Goal: Transaction & Acquisition: Obtain resource

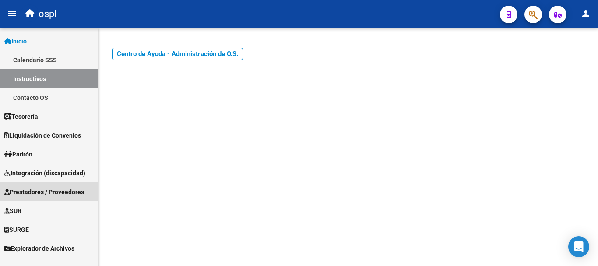
click at [69, 189] on span "Prestadores / Proveedores" at bounding box center [44, 192] width 80 height 10
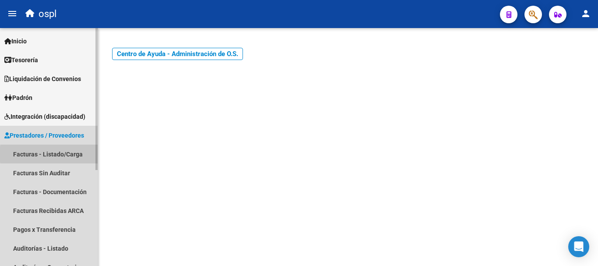
click at [70, 154] on link "Facturas - Listado/Carga" at bounding box center [49, 153] width 98 height 19
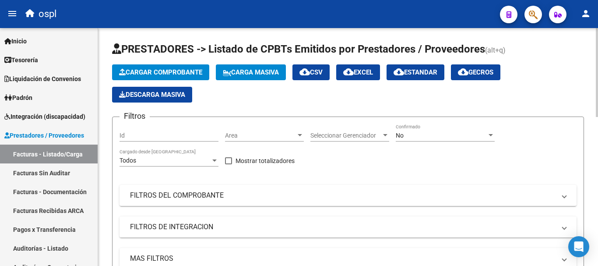
scroll to position [88, 0]
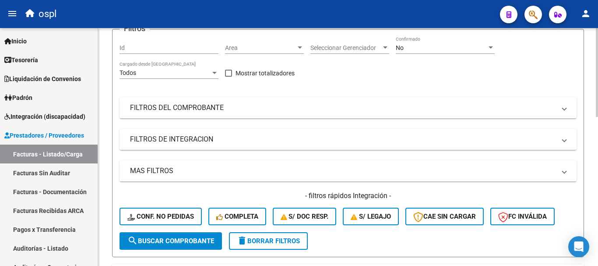
click at [161, 140] on mat-panel-title "FILTROS DE INTEGRACION" at bounding box center [343, 139] width 426 height 10
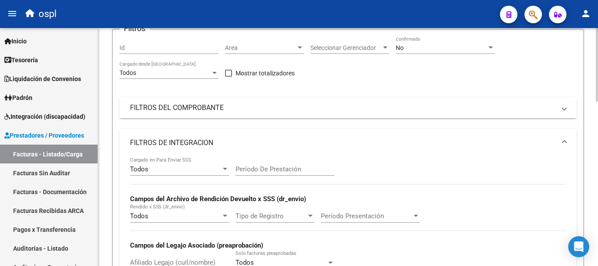
click at [163, 111] on mat-panel-title "FILTROS DEL COMPROBANTE" at bounding box center [343, 108] width 426 height 10
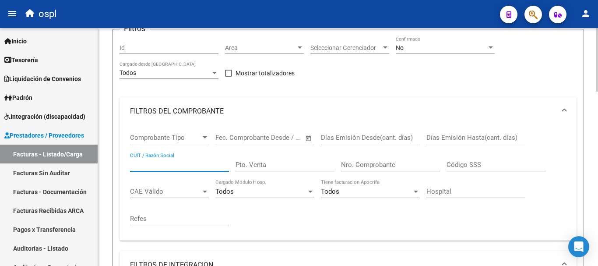
click at [160, 167] on input "CUIT / Razón Social" at bounding box center [179, 165] width 99 height 8
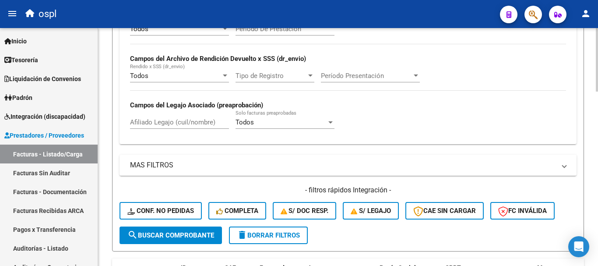
scroll to position [350, 0]
type input "MERGER"
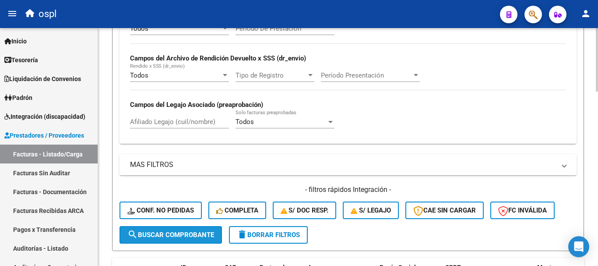
click at [189, 235] on span "search Buscar Comprobante" at bounding box center [170, 235] width 87 height 8
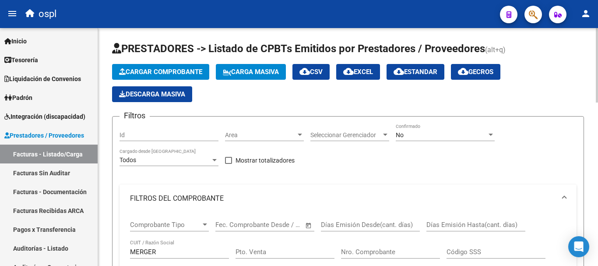
scroll to position [0, 0]
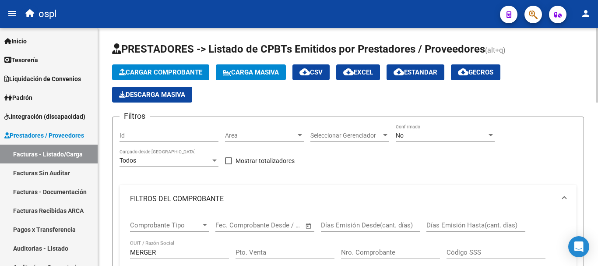
click at [433, 136] on div "No" at bounding box center [441, 135] width 91 height 7
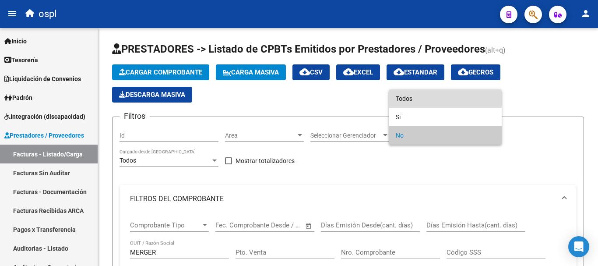
click at [412, 99] on span "Todos" at bounding box center [445, 98] width 99 height 18
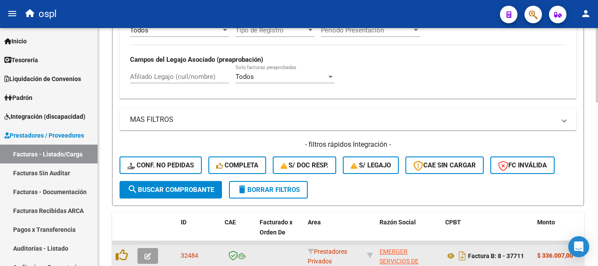
scroll to position [438, 0]
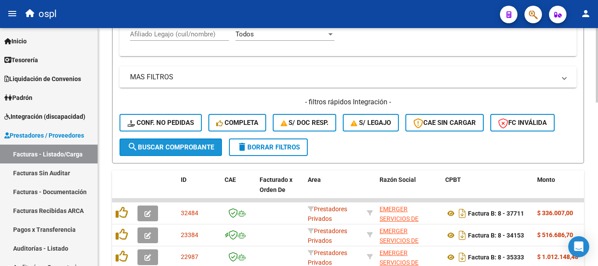
click at [161, 147] on span "search Buscar Comprobante" at bounding box center [170, 147] width 87 height 8
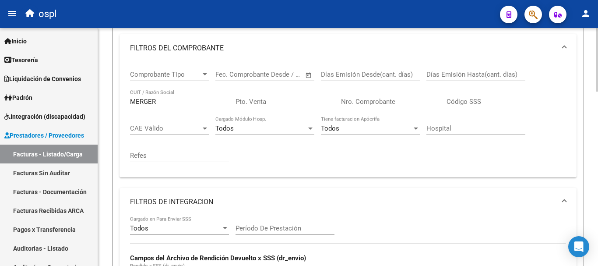
scroll to position [131, 0]
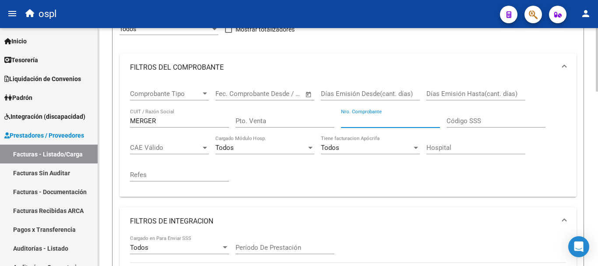
click at [376, 117] on input "Nro. Comprobante" at bounding box center [390, 121] width 99 height 8
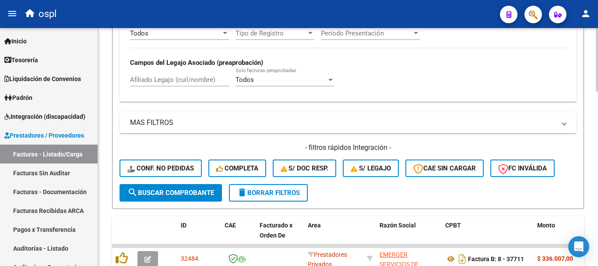
scroll to position [394, 0]
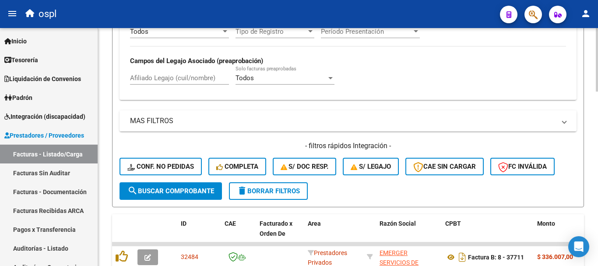
type input "37071"
click at [158, 190] on span "search Buscar Comprobante" at bounding box center [170, 191] width 87 height 8
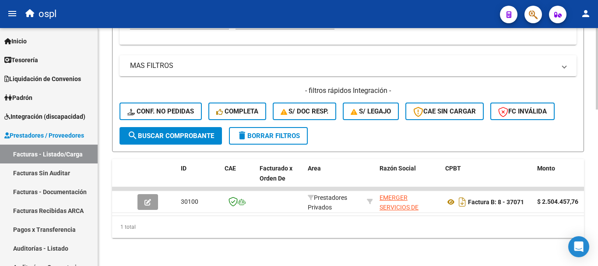
scroll to position [456, 0]
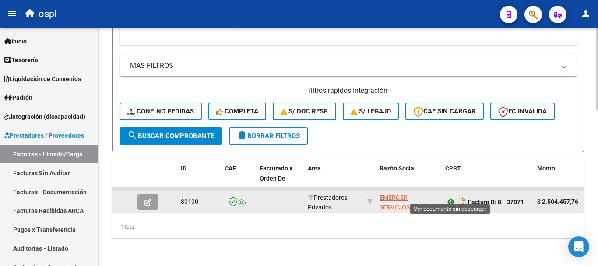
click at [453, 197] on icon at bounding box center [450, 202] width 11 height 11
click at [452, 197] on icon at bounding box center [450, 202] width 11 height 11
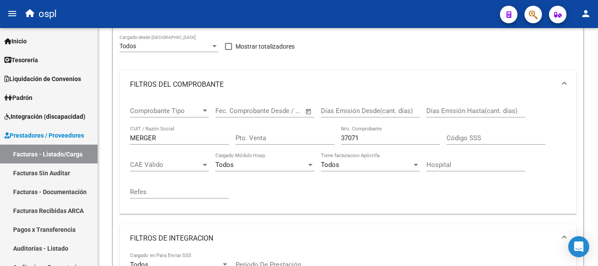
scroll to position [106, 0]
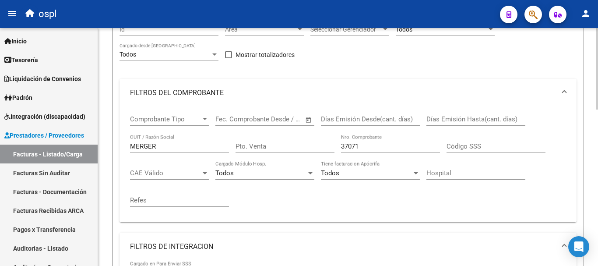
click at [169, 144] on div "MERGER CUIT / Razón Social" at bounding box center [179, 143] width 99 height 19
drag, startPoint x: 168, startPoint y: 145, endPoint x: 87, endPoint y: 135, distance: 81.7
click at [87, 135] on mat-sidenav-container "Firma Express Inicio Calendario SSS Instructivos Contacto OS Tesorería Extracto…" at bounding box center [299, 147] width 598 height 238
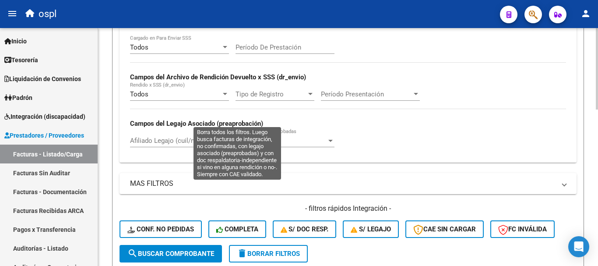
scroll to position [369, 0]
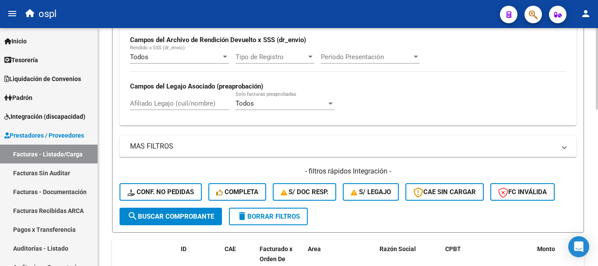
type input "GEM SALUD"
click at [189, 214] on span "search Buscar Comprobante" at bounding box center [170, 216] width 87 height 8
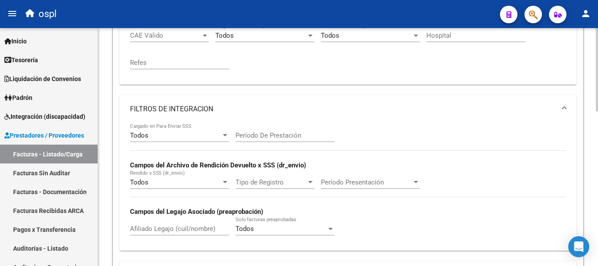
scroll to position [180, 0]
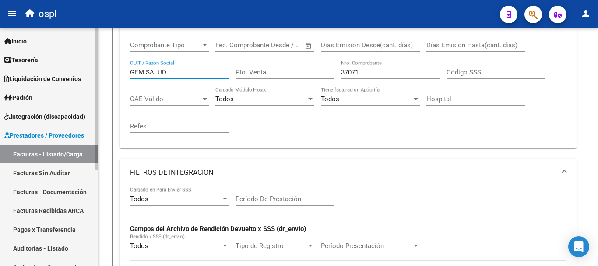
drag, startPoint x: 176, startPoint y: 70, endPoint x: 88, endPoint y: 63, distance: 88.8
click at [88, 63] on mat-sidenav-container "Firma Express Inicio Calendario SSS Instructivos Contacto OS Tesorería Extracto…" at bounding box center [299, 147] width 598 height 238
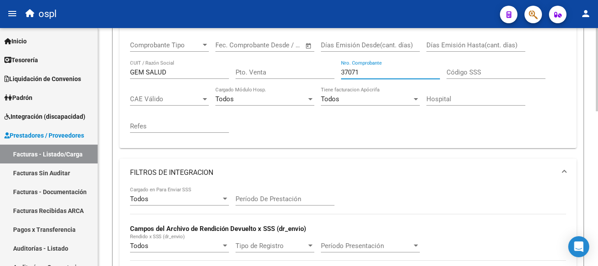
drag, startPoint x: 362, startPoint y: 73, endPoint x: 305, endPoint y: 65, distance: 57.5
click at [305, 65] on div "Comprobante Tipo Comprobante Tipo Fecha inicio – Fecha fin Fec. Comprobante Des…" at bounding box center [348, 87] width 436 height 108
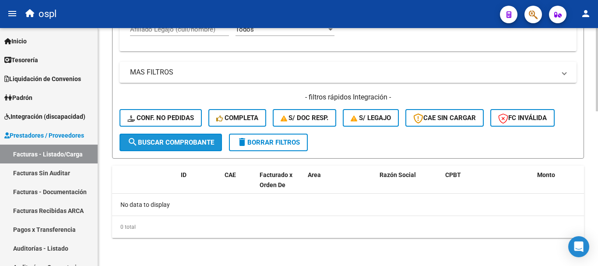
click at [175, 140] on span "search Buscar Comprobante" at bounding box center [170, 142] width 87 height 8
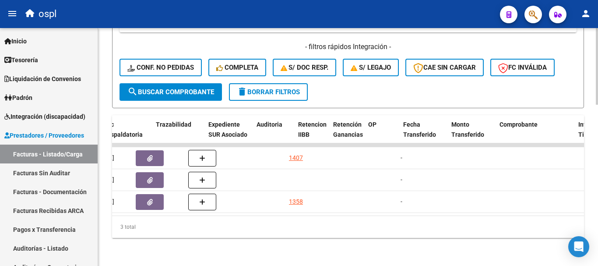
scroll to position [0, 555]
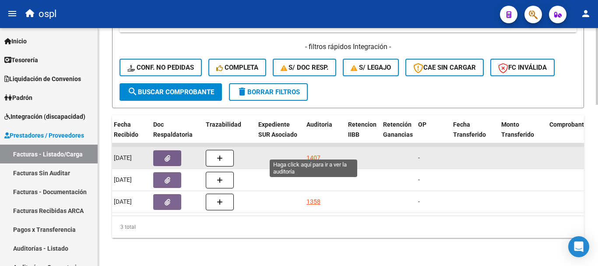
click at [317, 153] on div "1407" at bounding box center [313, 158] width 14 height 10
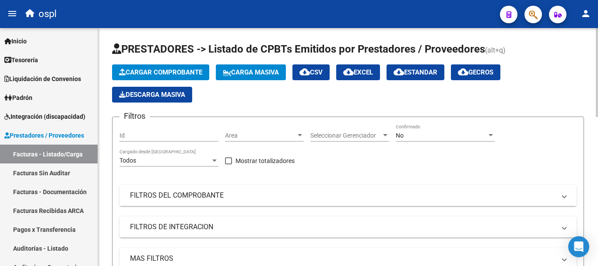
click at [149, 194] on mat-panel-title "FILTROS DEL COMPROBANTE" at bounding box center [343, 195] width 426 height 10
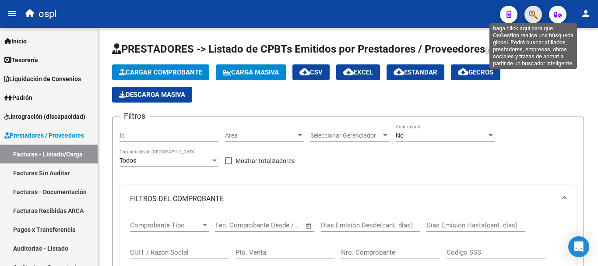
click at [536, 11] on icon "button" at bounding box center [533, 15] width 9 height 10
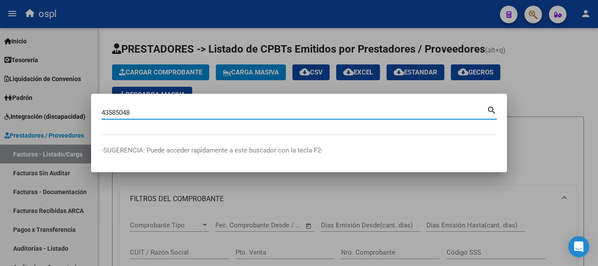
type input "43585048"
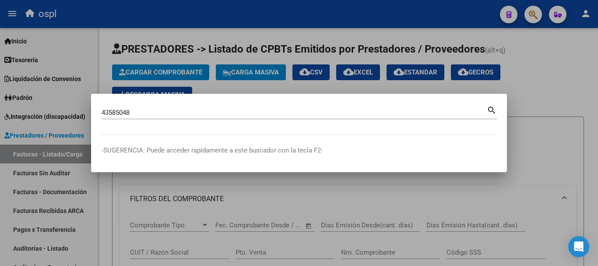
click at [491, 109] on mat-icon "search" at bounding box center [492, 109] width 10 height 11
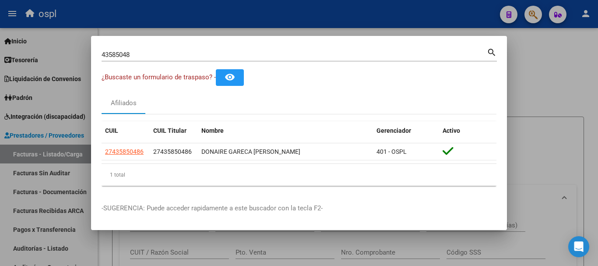
click at [560, 86] on div at bounding box center [299, 133] width 598 height 266
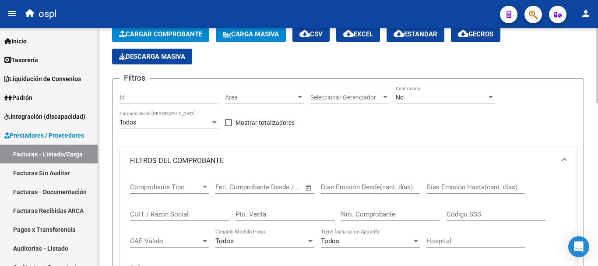
scroll to position [88, 0]
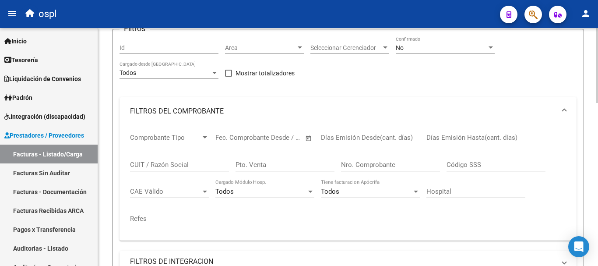
click at [147, 162] on input "CUIT / Razón Social" at bounding box center [179, 165] width 99 height 8
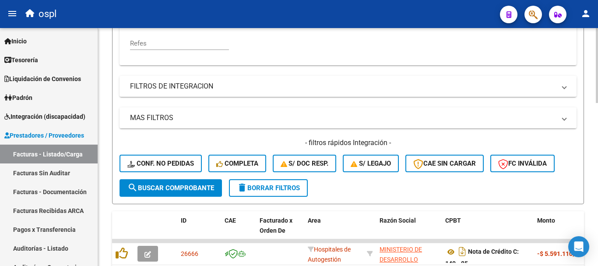
scroll to position [44, 0]
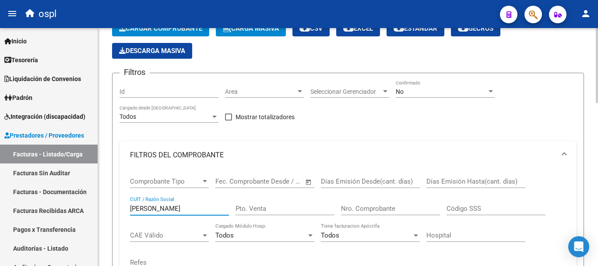
type input "[PERSON_NAME]"
click at [403, 90] on span "No" at bounding box center [400, 91] width 8 height 7
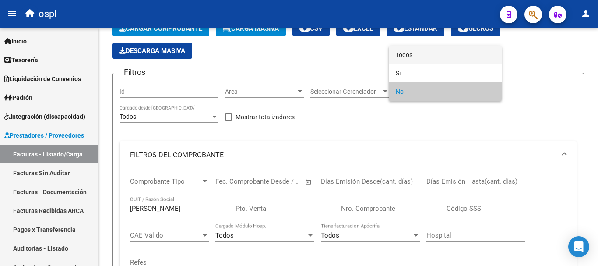
click at [405, 55] on span "Todos" at bounding box center [445, 55] width 99 height 18
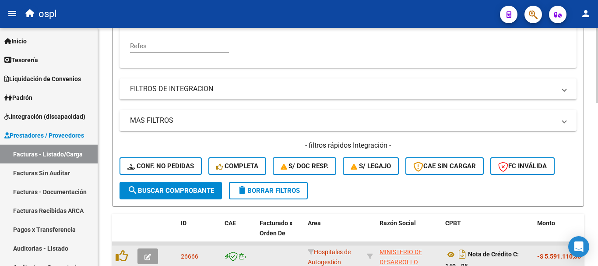
scroll to position [306, 0]
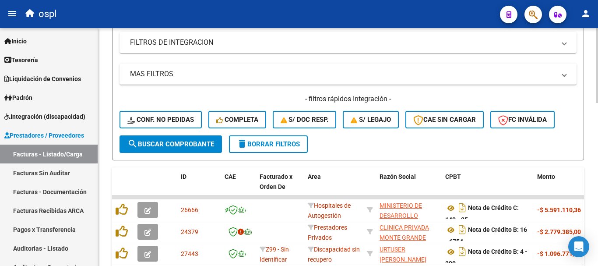
click at [176, 143] on span "search Buscar Comprobante" at bounding box center [170, 144] width 87 height 8
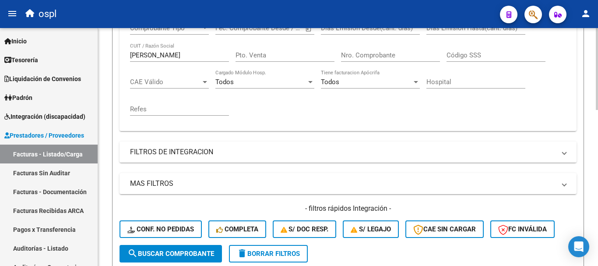
scroll to position [190, 0]
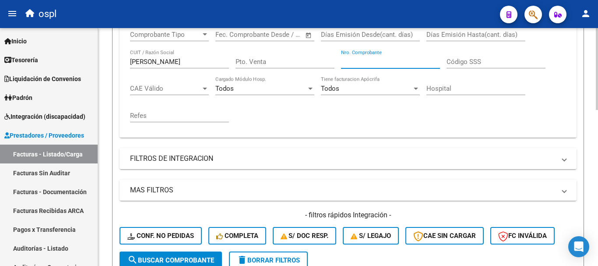
click at [360, 58] on input "Nro. Comprobante" at bounding box center [390, 62] width 99 height 8
type input "10876"
click at [181, 254] on button "search Buscar Comprobante" at bounding box center [171, 260] width 102 height 18
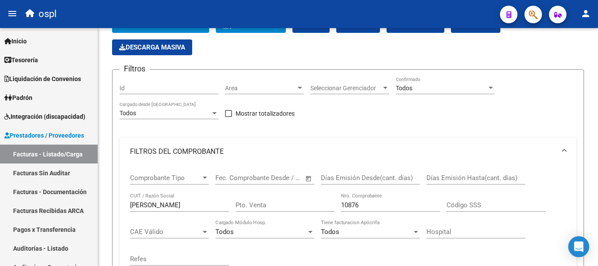
scroll to position [46, 0]
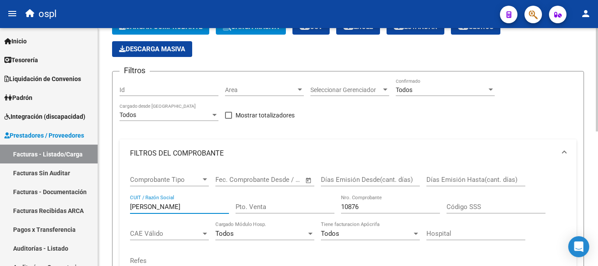
drag, startPoint x: 165, startPoint y: 206, endPoint x: 106, endPoint y: 194, distance: 60.3
click at [106, 194] on div "Video tutorial PRESTADORES -> Listado de CPBTs Emitidos por Prestadores / Prove…" at bounding box center [348, 255] width 500 height 546
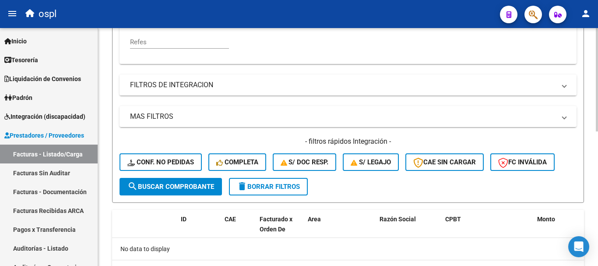
scroll to position [264, 0]
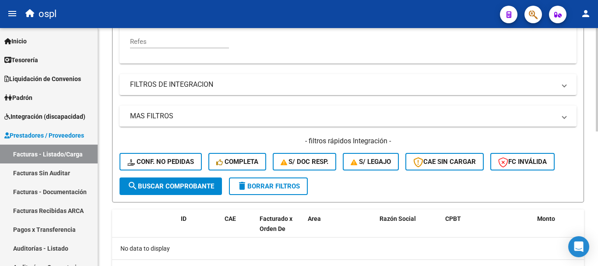
click at [187, 180] on button "search Buscar Comprobante" at bounding box center [171, 186] width 102 height 18
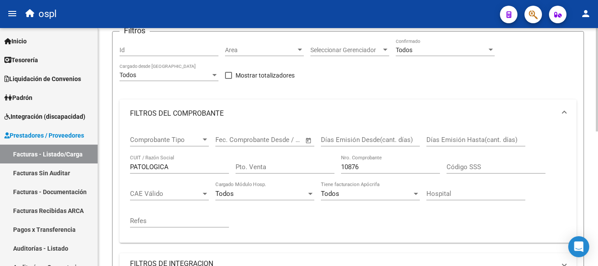
scroll to position [88, 0]
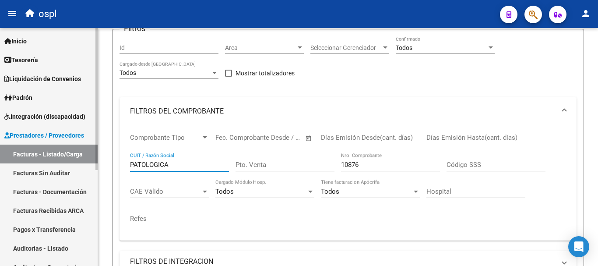
drag, startPoint x: 177, startPoint y: 161, endPoint x: 95, endPoint y: 144, distance: 83.0
click at [102, 142] on div "Video tutorial PRESTADORES -> Listado de CPBTs Emitidos por Prestadores / Prove…" at bounding box center [348, 213] width 500 height 546
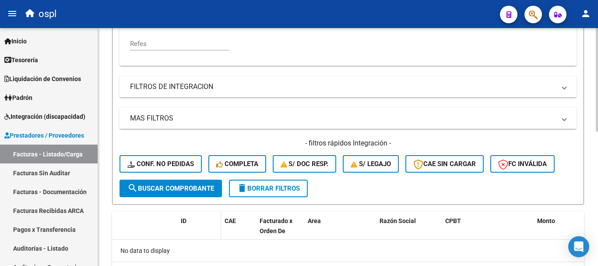
scroll to position [263, 0]
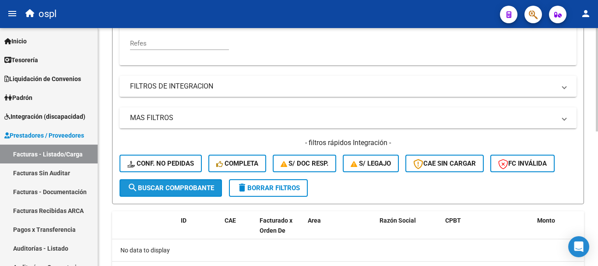
click at [201, 189] on span "search Buscar Comprobante" at bounding box center [170, 188] width 87 height 8
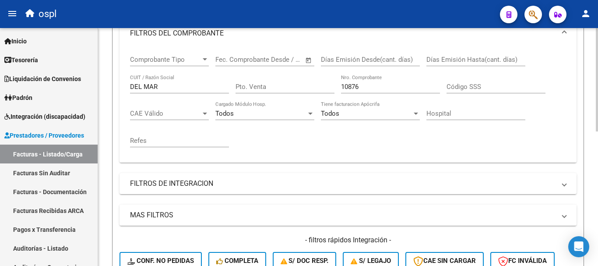
scroll to position [133, 0]
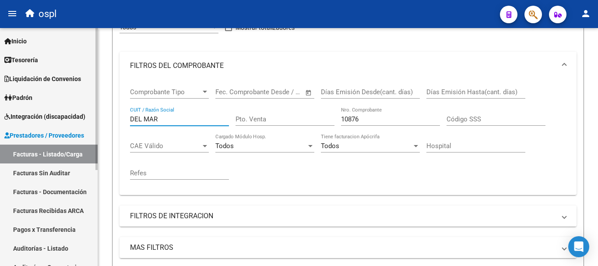
drag, startPoint x: 169, startPoint y: 117, endPoint x: 92, endPoint y: 108, distance: 76.7
click at [92, 109] on mat-sidenav-container "Firma Express Inicio Calendario SSS Instructivos Contacto OS Tesorería Extracto…" at bounding box center [299, 147] width 598 height 238
paste input "30614926976"
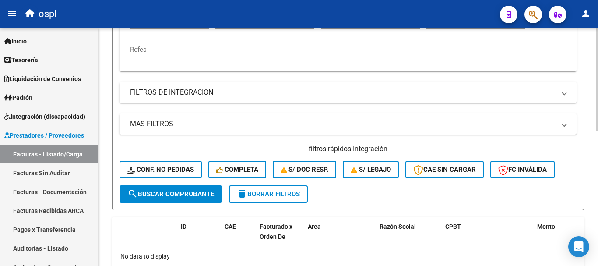
scroll to position [264, 0]
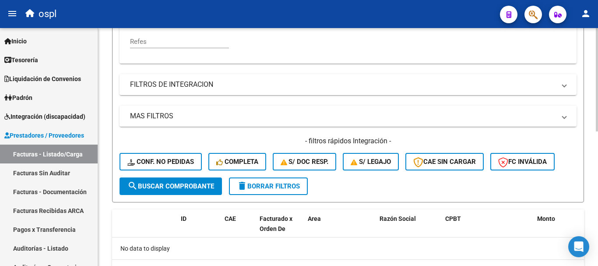
click at [188, 185] on span "search Buscar Comprobante" at bounding box center [170, 186] width 87 height 8
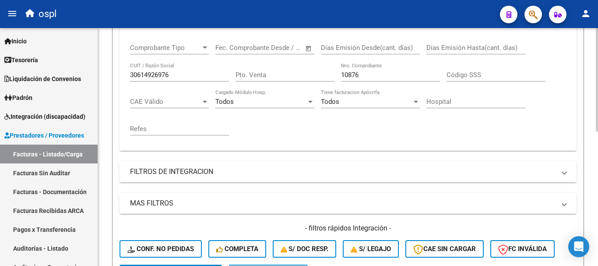
scroll to position [177, 0]
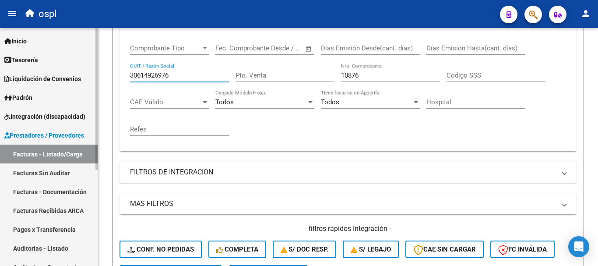
drag, startPoint x: 182, startPoint y: 74, endPoint x: 54, endPoint y: 61, distance: 128.4
click at [54, 61] on mat-sidenav-container "Firma Express Inicio Calendario SSS Instructivos Contacto OS Tesorería Extracto…" at bounding box center [299, 147] width 598 height 238
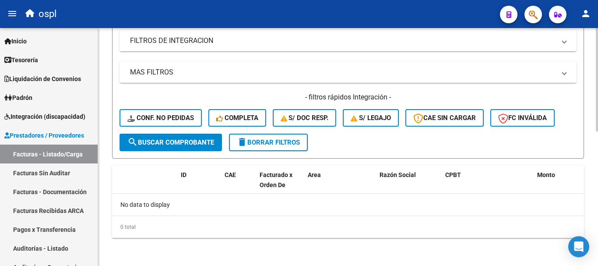
type input "FORTALEC"
click at [169, 141] on span "search Buscar Comprobante" at bounding box center [170, 142] width 87 height 8
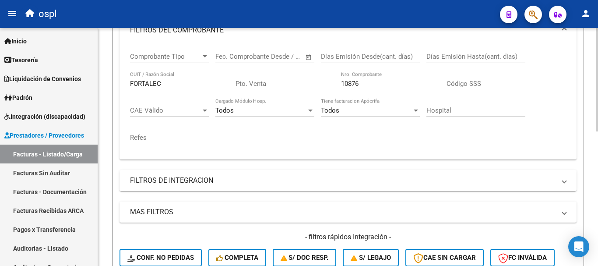
scroll to position [133, 0]
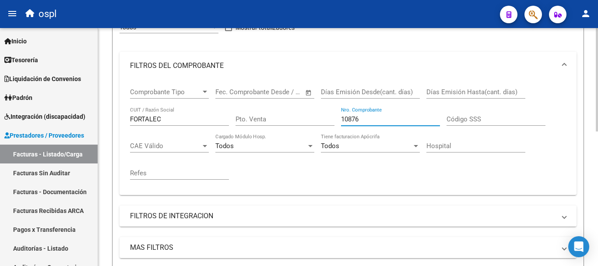
drag, startPoint x: 376, startPoint y: 119, endPoint x: 322, endPoint y: 113, distance: 54.2
click at [322, 113] on div "Comprobante Tipo Comprobante Tipo Fecha inicio – Fecha fin Fec. Comprobante Des…" at bounding box center [348, 134] width 436 height 108
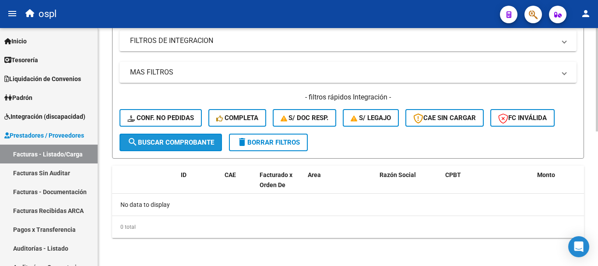
click at [190, 144] on span "search Buscar Comprobante" at bounding box center [170, 142] width 87 height 8
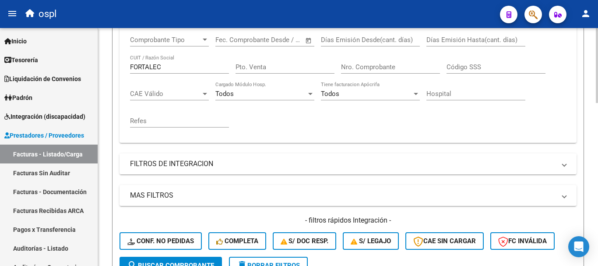
scroll to position [177, 0]
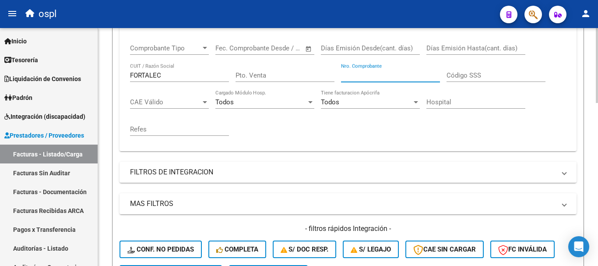
click at [390, 75] on input "Nro. Comprobante" at bounding box center [390, 75] width 99 height 8
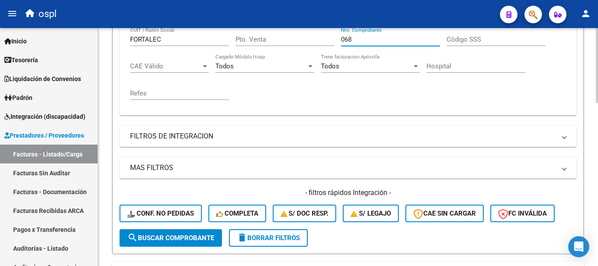
scroll to position [264, 0]
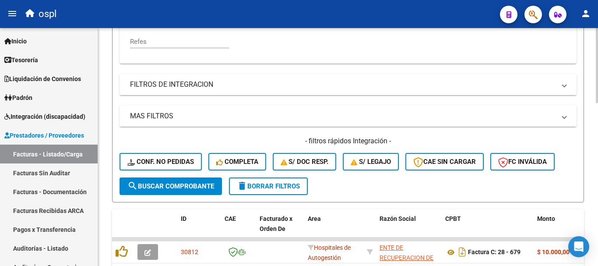
click at [190, 187] on span "search Buscar Comprobante" at bounding box center [170, 186] width 87 height 8
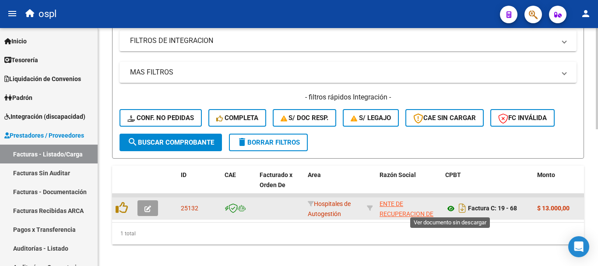
click at [451, 211] on icon at bounding box center [450, 208] width 11 height 11
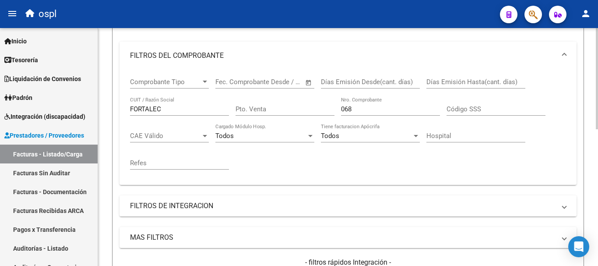
scroll to position [133, 0]
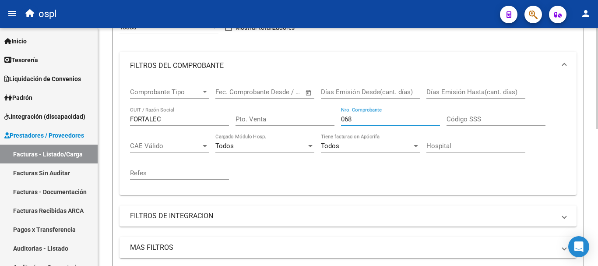
click at [373, 116] on input "068" at bounding box center [390, 119] width 99 height 8
type input "06"
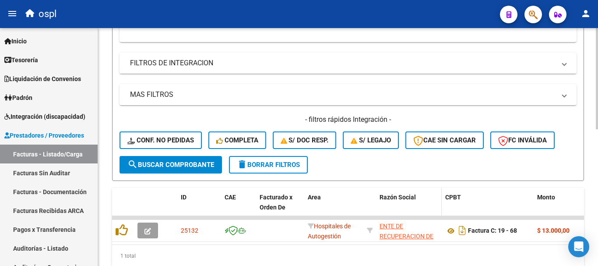
scroll to position [308, 0]
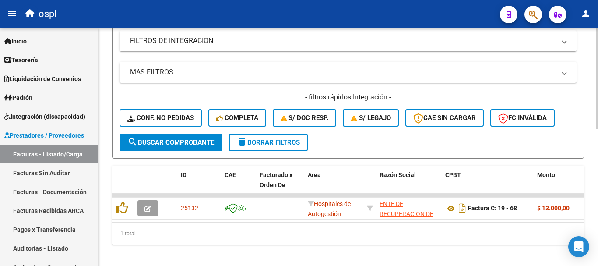
click at [153, 137] on button "search Buscar Comprobante" at bounding box center [171, 143] width 102 height 18
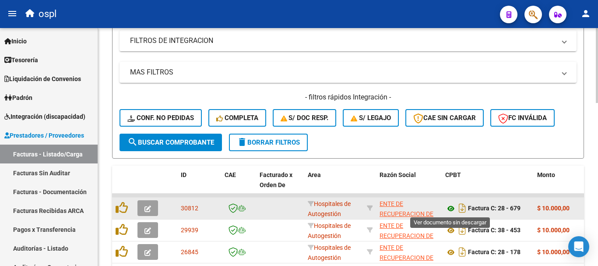
click at [451, 207] on icon at bounding box center [450, 208] width 11 height 11
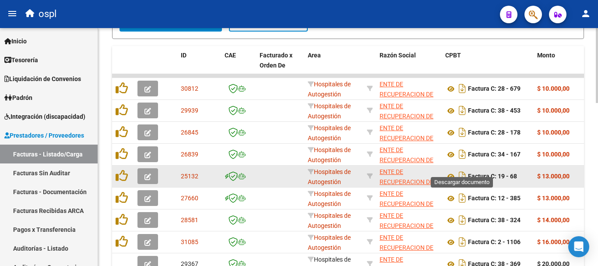
scroll to position [483, 0]
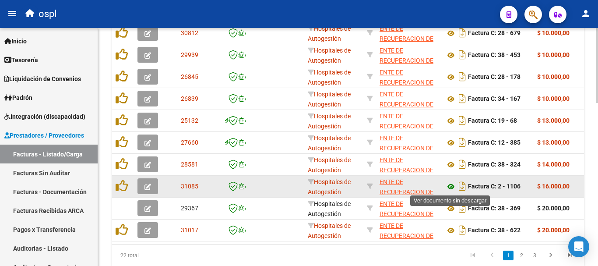
click at [450, 185] on icon at bounding box center [450, 186] width 11 height 11
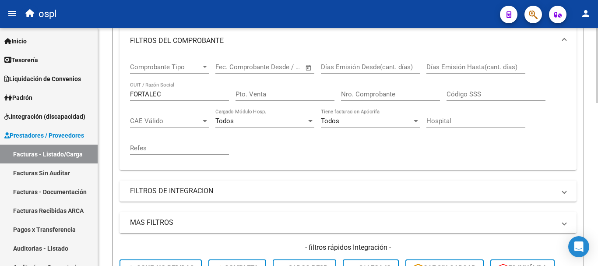
scroll to position [133, 0]
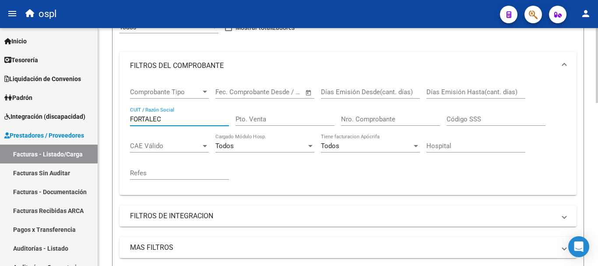
click at [169, 117] on input "FORTALEC" at bounding box center [179, 119] width 99 height 8
drag, startPoint x: 163, startPoint y: 117, endPoint x: 113, endPoint y: 116, distance: 49.5
click at [113, 116] on form "Filtros Id Area Area Seleccionar Gerenciador Seleccionar Gerenciador Todos Conf…" at bounding box center [348, 158] width 472 height 350
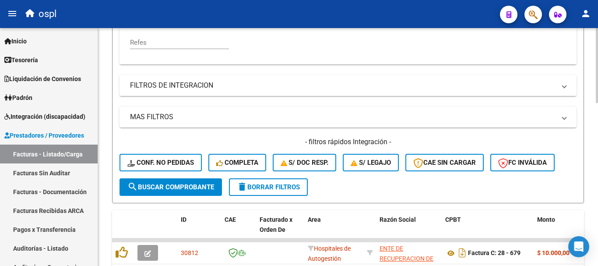
scroll to position [264, 0]
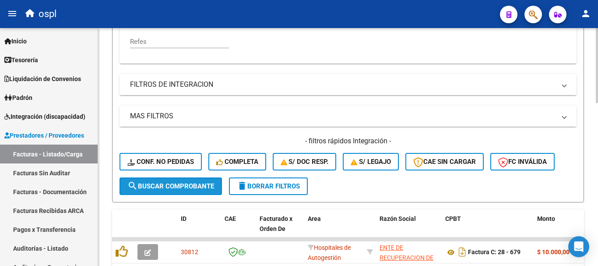
click at [188, 187] on span "search Buscar Comprobante" at bounding box center [170, 186] width 87 height 8
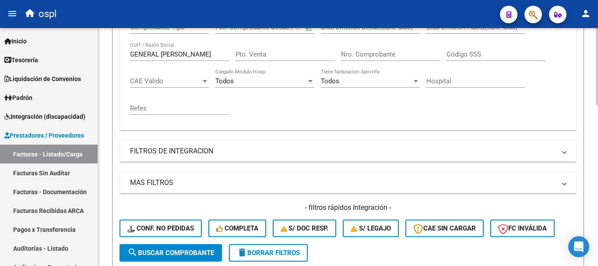
scroll to position [177, 0]
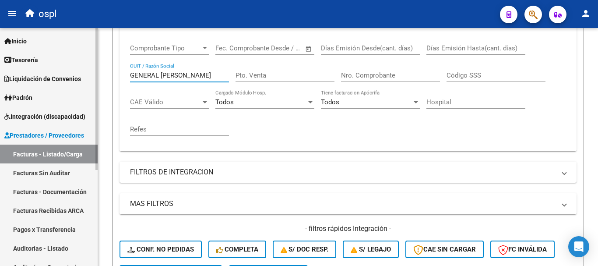
drag, startPoint x: 174, startPoint y: 74, endPoint x: 94, endPoint y: 62, distance: 81.1
click at [94, 62] on mat-sidenav-container "Firma Express Inicio Calendario SSS Instructivos Contacto OS Tesorería Extracto…" at bounding box center [299, 147] width 598 height 238
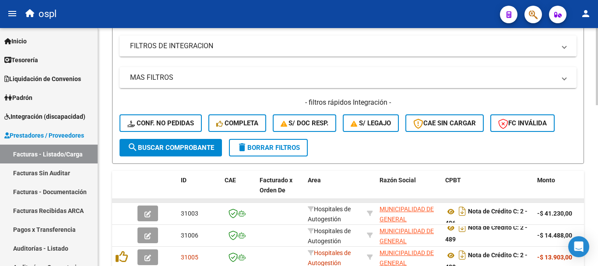
scroll to position [308, 0]
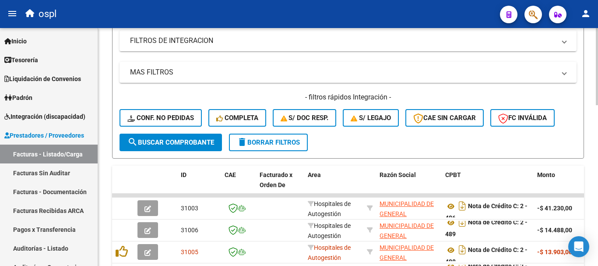
type input "LANUS"
click at [196, 139] on span "search Buscar Comprobante" at bounding box center [170, 142] width 87 height 8
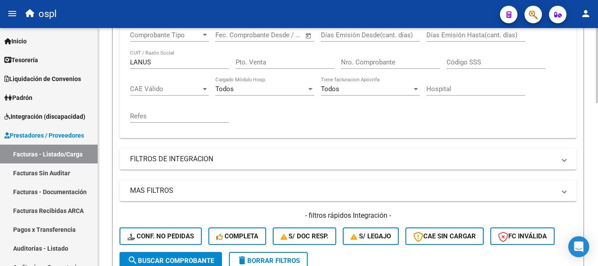
scroll to position [125, 0]
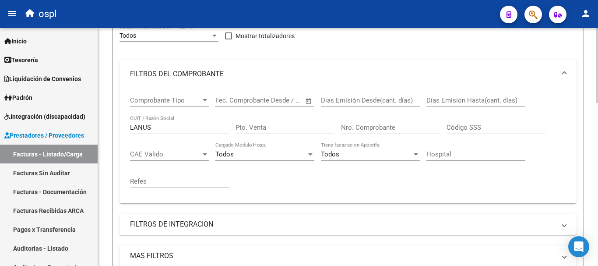
click at [374, 126] on input "Nro. Comprobante" at bounding box center [390, 127] width 99 height 8
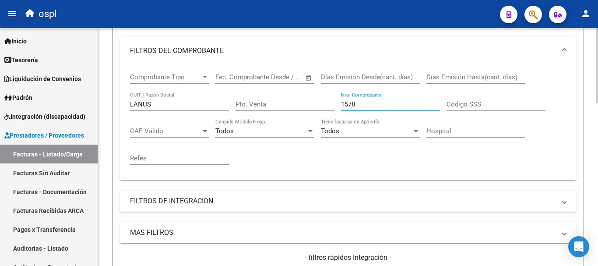
scroll to position [300, 0]
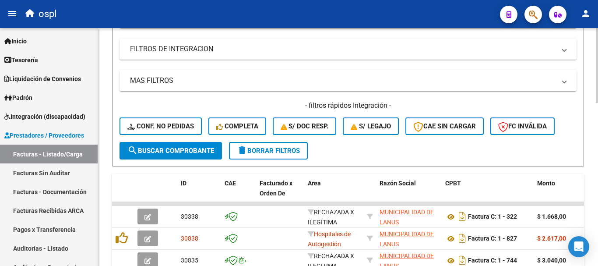
type input "1578"
click at [193, 154] on span "search Buscar Comprobante" at bounding box center [170, 151] width 87 height 8
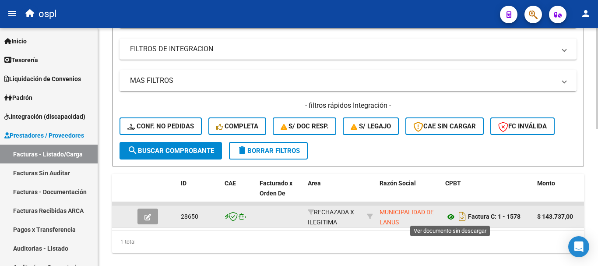
click at [452, 215] on icon at bounding box center [450, 216] width 11 height 11
click at [460, 214] on icon "Descargar documento" at bounding box center [462, 216] width 11 height 14
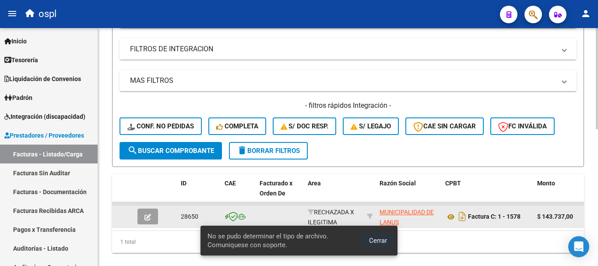
drag, startPoint x: 374, startPoint y: 239, endPoint x: 324, endPoint y: 237, distance: 50.4
click at [373, 239] on span "Cerrar" at bounding box center [378, 240] width 18 height 8
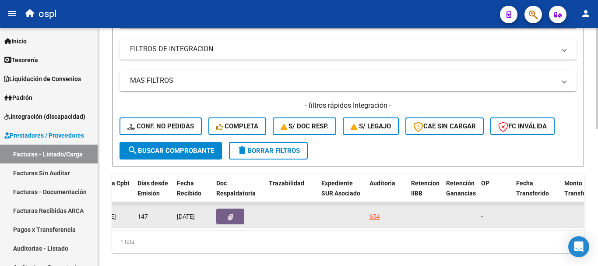
scroll to position [0, 481]
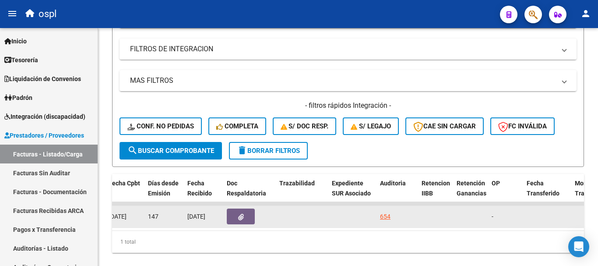
click at [244, 216] on button "button" at bounding box center [241, 216] width 28 height 16
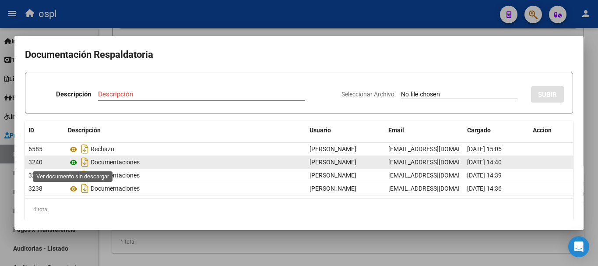
click at [74, 162] on icon at bounding box center [73, 162] width 11 height 11
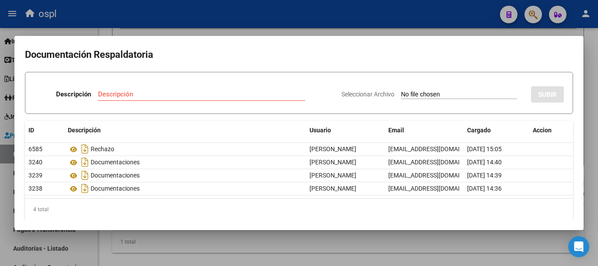
click at [294, 30] on div at bounding box center [299, 133] width 598 height 266
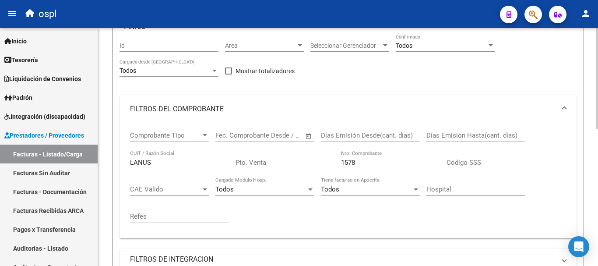
scroll to position [81, 0]
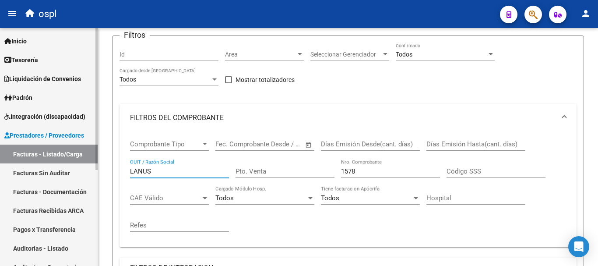
drag, startPoint x: 173, startPoint y: 174, endPoint x: 77, endPoint y: 165, distance: 95.8
click at [77, 165] on mat-sidenav-container "Firma Express Inicio Calendario SSS Instructivos Contacto OS Tesorería Extracto…" at bounding box center [299, 147] width 598 height 238
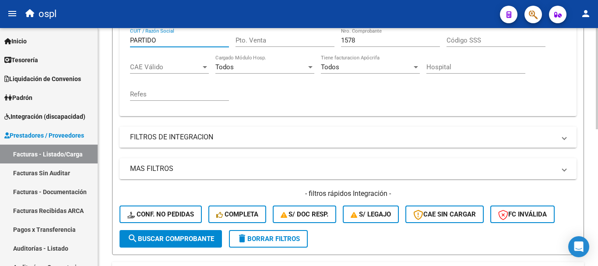
scroll to position [212, 0]
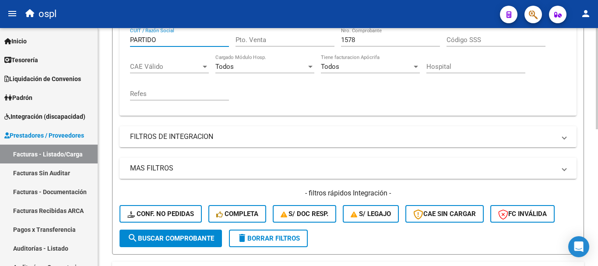
type input "PARTIDO"
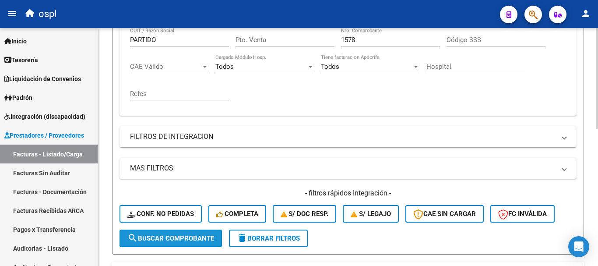
click at [168, 242] on span "search Buscar Comprobante" at bounding box center [170, 238] width 87 height 8
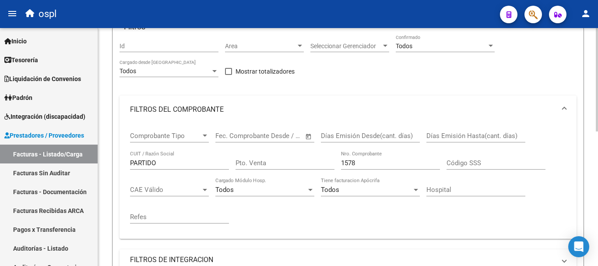
scroll to position [88, 0]
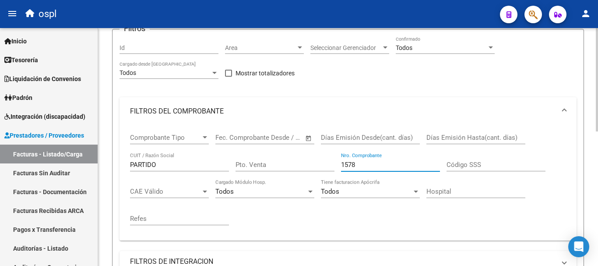
drag, startPoint x: 362, startPoint y: 165, endPoint x: 304, endPoint y: 150, distance: 59.5
click at [304, 150] on div "Comprobante Tipo Comprobante Tipo Fecha inicio – Fecha fin Fec. Comprobante Des…" at bounding box center [348, 179] width 436 height 108
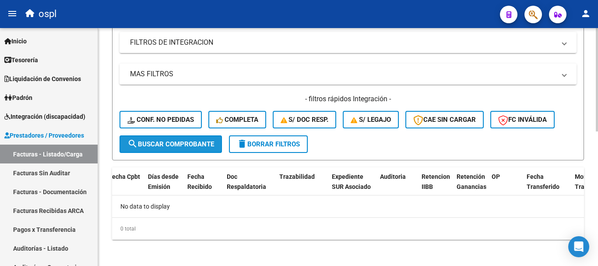
click at [187, 138] on button "search Buscar Comprobante" at bounding box center [171, 144] width 102 height 18
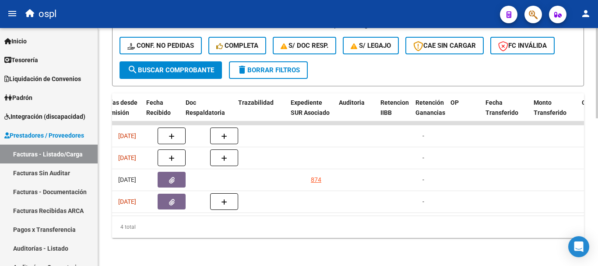
scroll to position [0, 442]
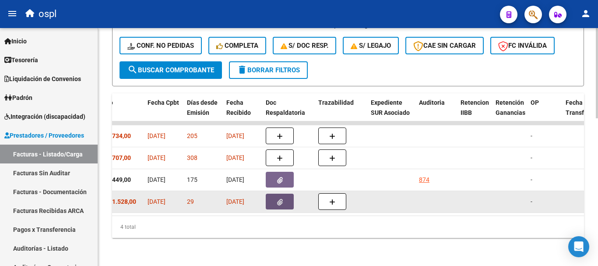
click at [284, 194] on button "button" at bounding box center [280, 202] width 28 height 16
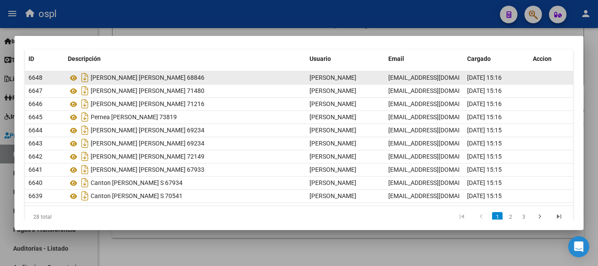
scroll to position [87, 0]
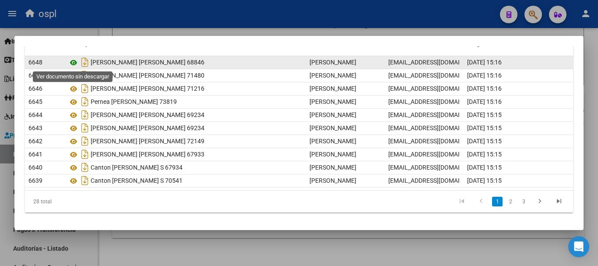
click at [73, 62] on icon at bounding box center [73, 62] width 11 height 11
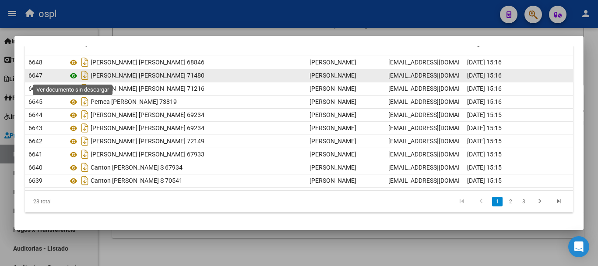
click at [70, 76] on icon at bounding box center [73, 75] width 11 height 11
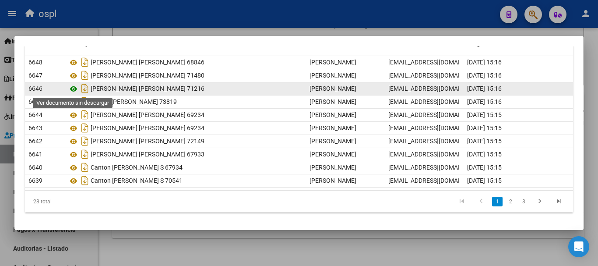
click at [76, 88] on icon at bounding box center [73, 89] width 11 height 11
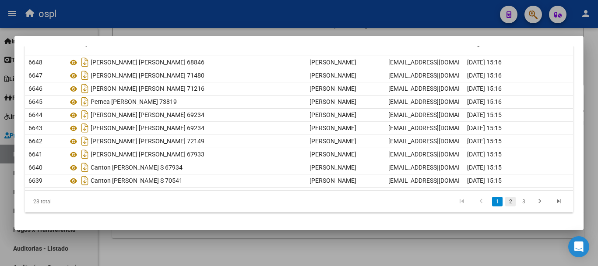
click at [505, 201] on link "2" at bounding box center [510, 202] width 11 height 10
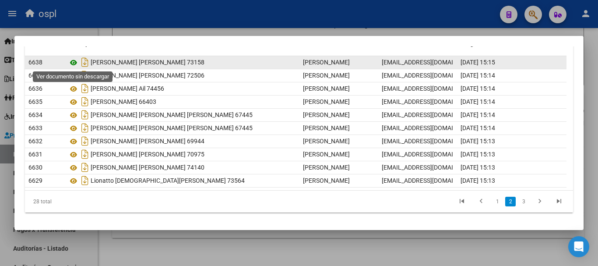
click at [74, 64] on icon at bounding box center [73, 62] width 11 height 11
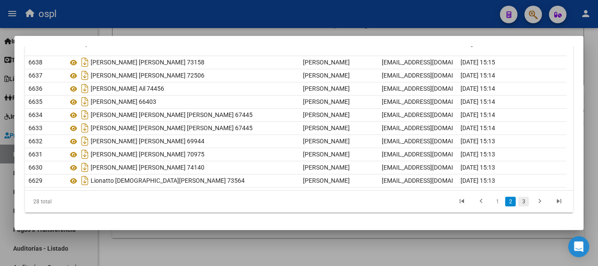
click at [518, 200] on link "3" at bounding box center [523, 202] width 11 height 10
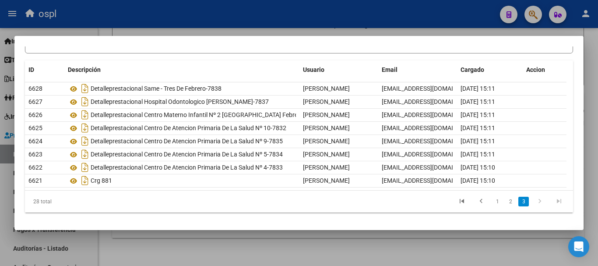
scroll to position [60, 0]
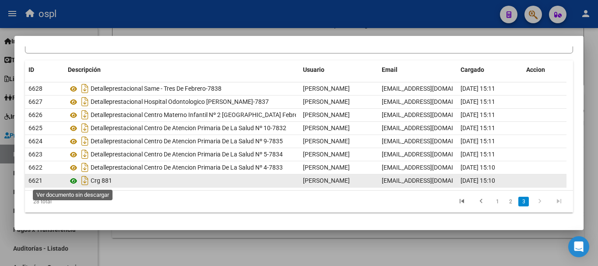
click at [70, 179] on icon at bounding box center [73, 181] width 11 height 11
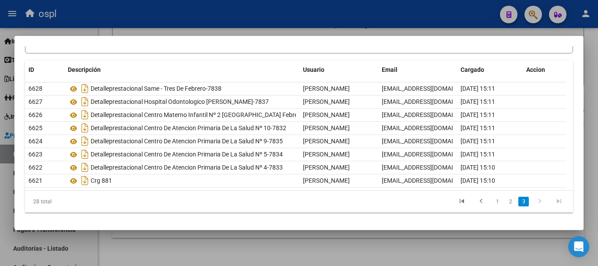
click at [85, 26] on div at bounding box center [299, 133] width 598 height 266
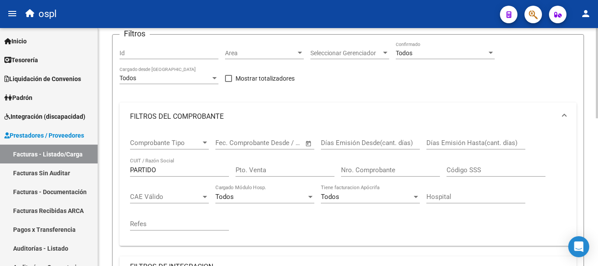
scroll to position [81, 0]
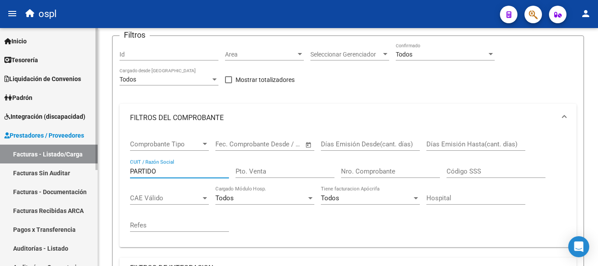
drag, startPoint x: 178, startPoint y: 167, endPoint x: 77, endPoint y: 161, distance: 100.9
click at [77, 161] on mat-sidenav-container "Firma Express Inicio Calendario SSS Instructivos Contacto OS Tesorería Extracto…" at bounding box center [299, 147] width 598 height 238
type input "N"
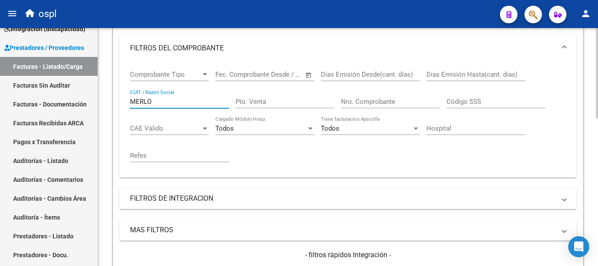
scroll to position [212, 0]
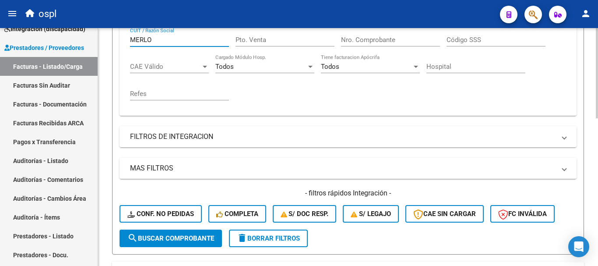
type input "MERLO"
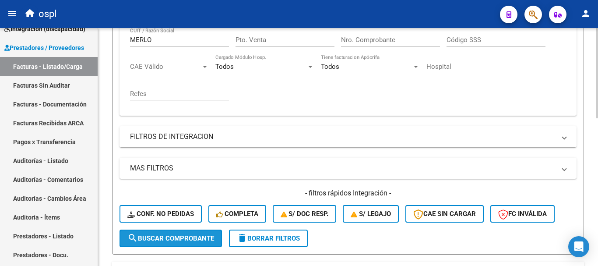
click at [175, 237] on span "search Buscar Comprobante" at bounding box center [170, 238] width 87 height 8
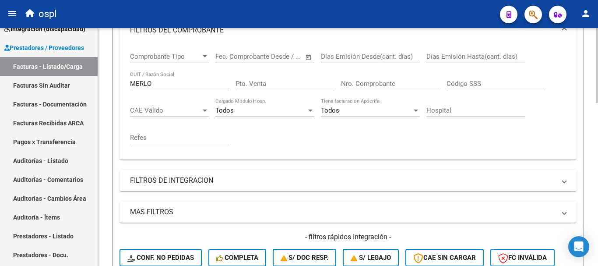
click at [381, 83] on input "Nro. Comprobante" at bounding box center [390, 84] width 99 height 8
type input "18065"
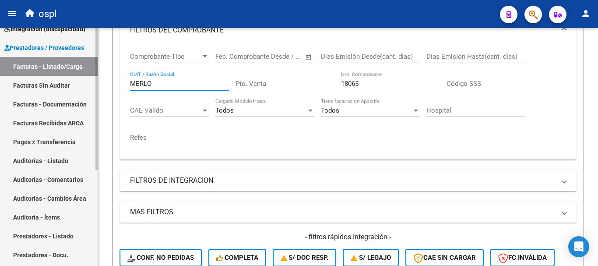
drag, startPoint x: 169, startPoint y: 84, endPoint x: 70, endPoint y: 65, distance: 101.6
click at [70, 65] on mat-sidenav-container "Firma Express Inicio Calendario SSS Instructivos Contacto OS Tesorería Extracto…" at bounding box center [299, 147] width 598 height 238
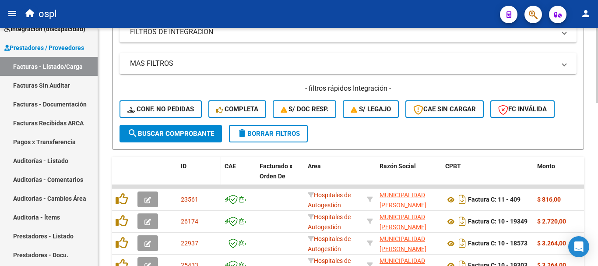
scroll to position [344, 0]
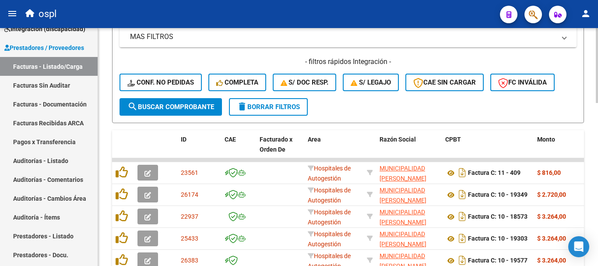
type input "[PERSON_NAME]"
click at [186, 101] on button "search Buscar Comprobante" at bounding box center [171, 107] width 102 height 18
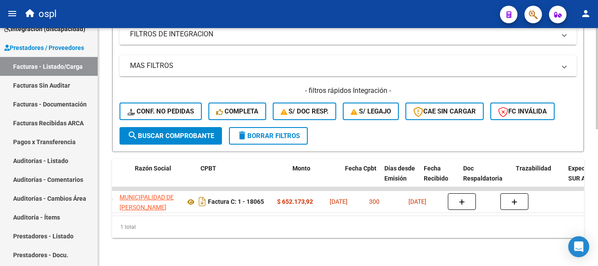
scroll to position [0, 234]
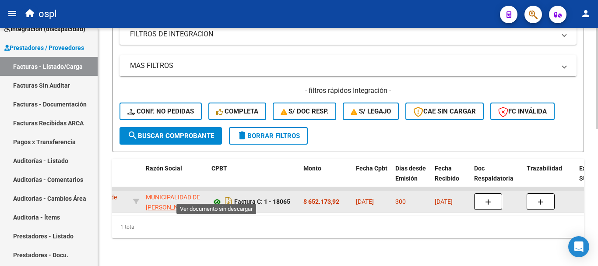
click at [218, 197] on icon at bounding box center [216, 202] width 11 height 11
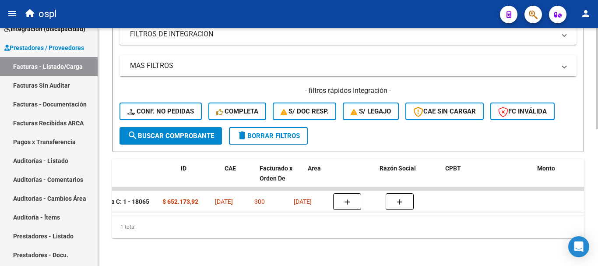
scroll to position [0, 0]
